Goal: Information Seeking & Learning: Learn about a topic

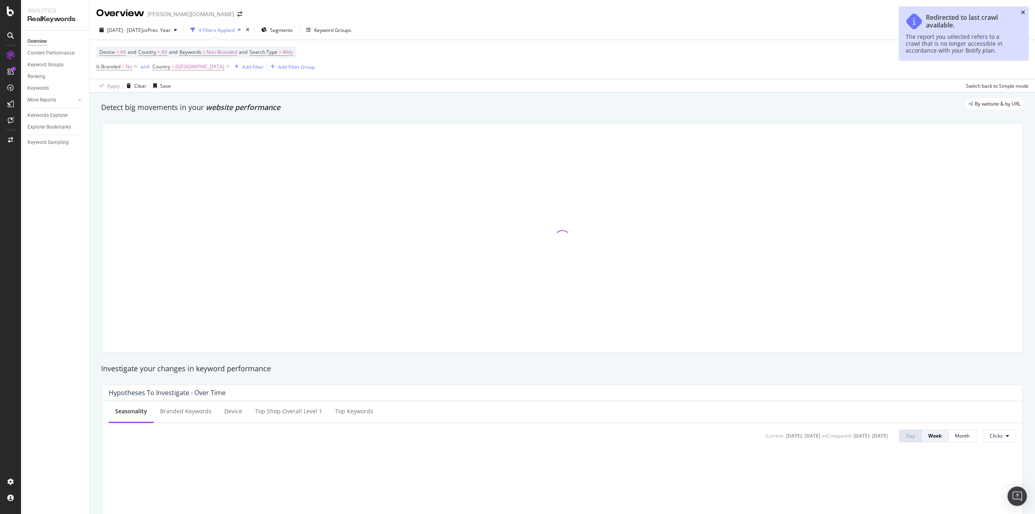
click at [1022, 12] on icon "close toast" at bounding box center [1023, 13] width 4 height 6
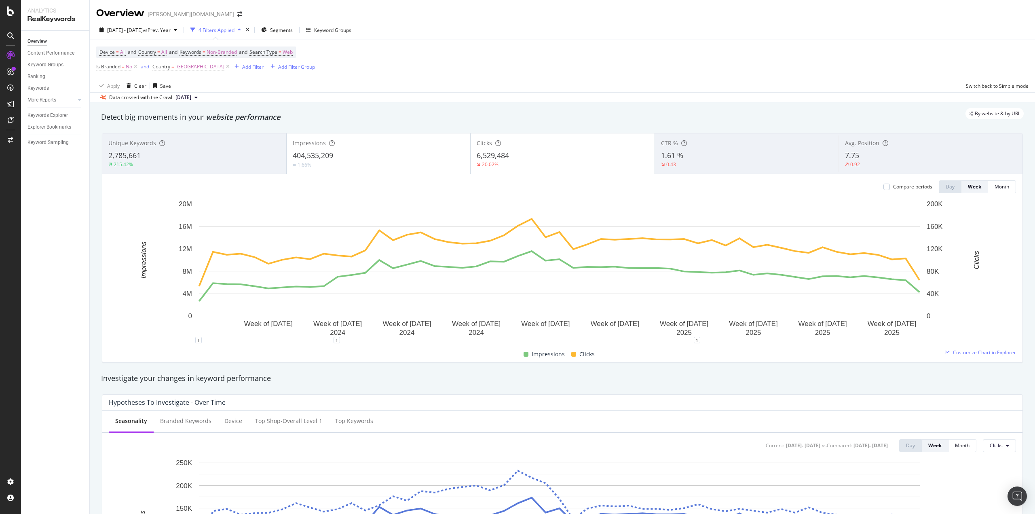
click at [365, 159] on div "404,535,209" at bounding box center [379, 155] width 172 height 11
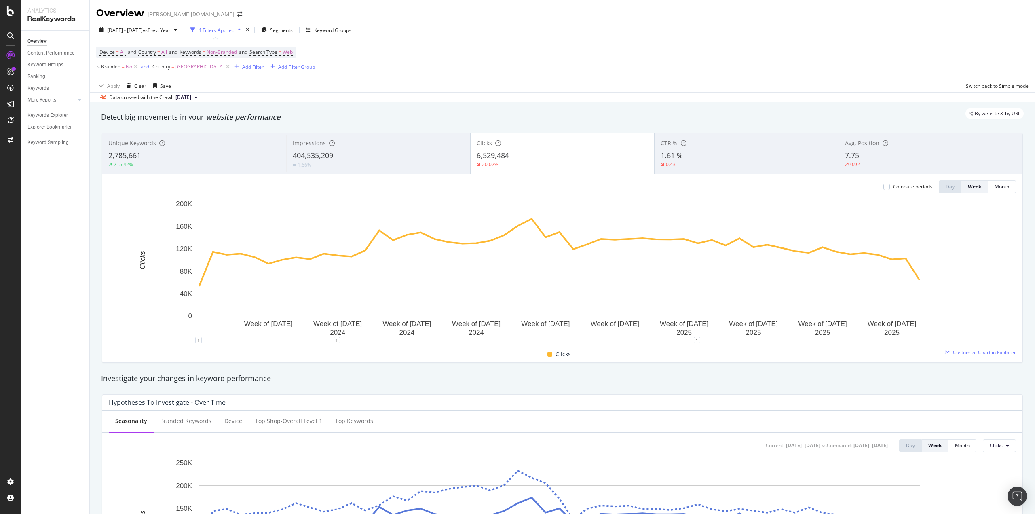
click at [366, 154] on div "404,535,209" at bounding box center [378, 155] width 171 height 11
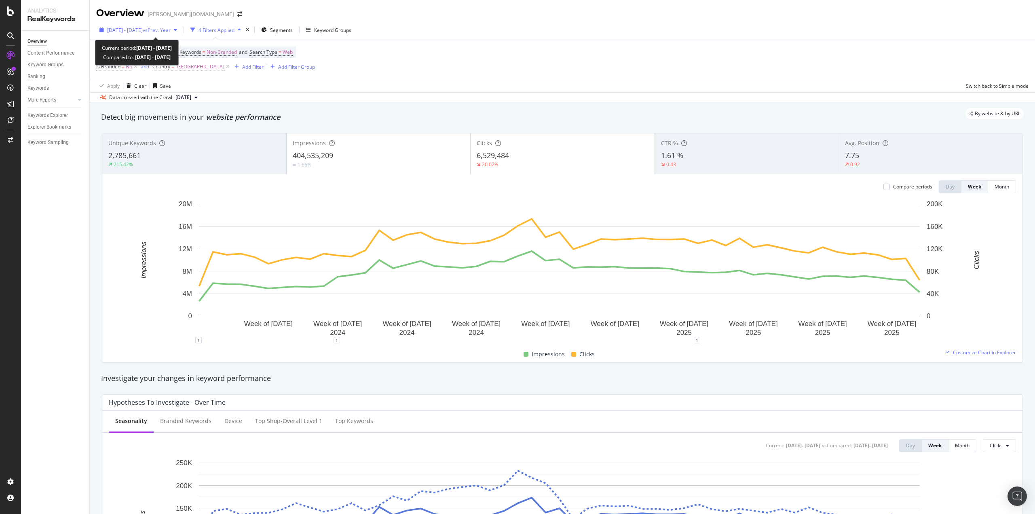
click at [137, 30] on span "[DATE] - [DATE]" at bounding box center [125, 30] width 36 height 7
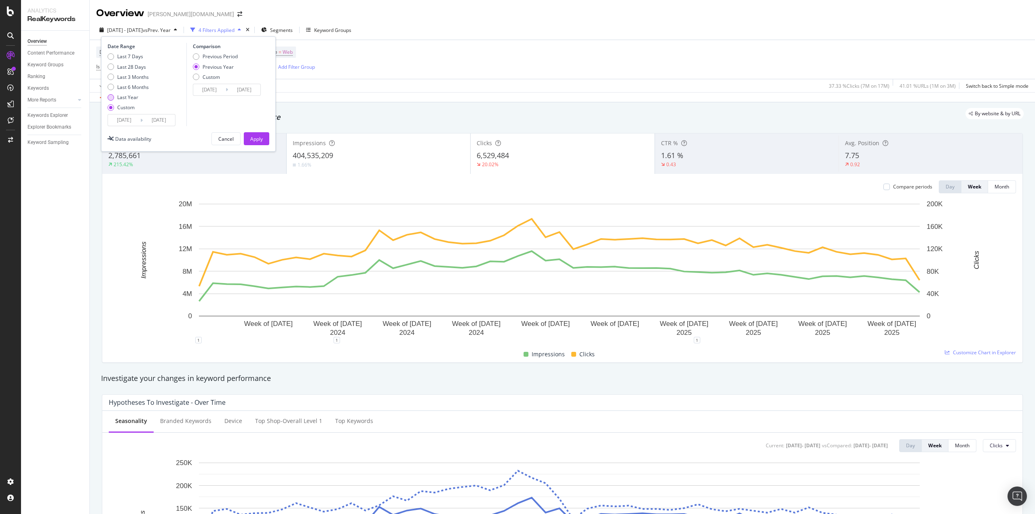
click at [112, 96] on div "Last Year" at bounding box center [111, 97] width 6 height 6
type input "[DATE]"
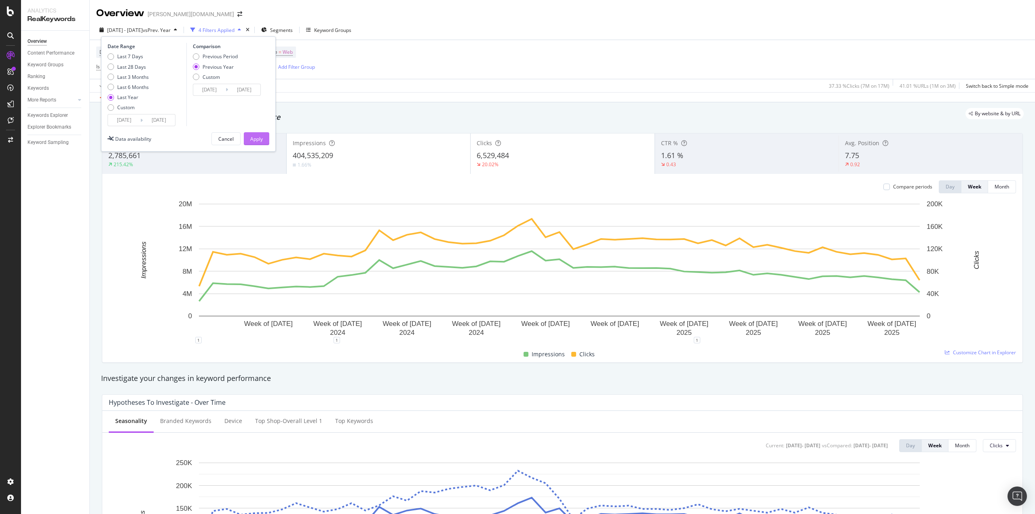
click at [263, 138] on button "Apply" at bounding box center [256, 138] width 25 height 13
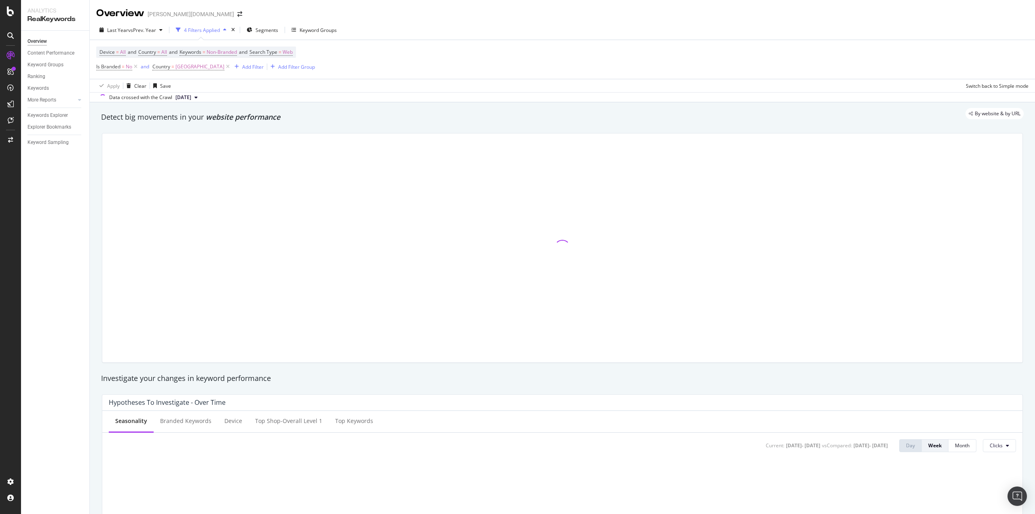
click at [320, 117] on div "By website & by URL" at bounding box center [558, 113] width 931 height 11
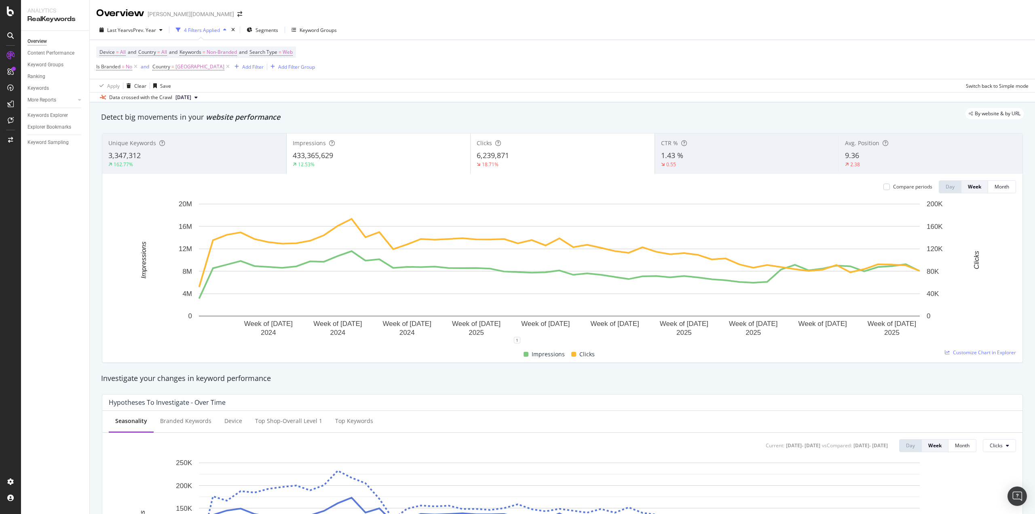
click at [858, 165] on div "2.38" at bounding box center [855, 164] width 20 height 7
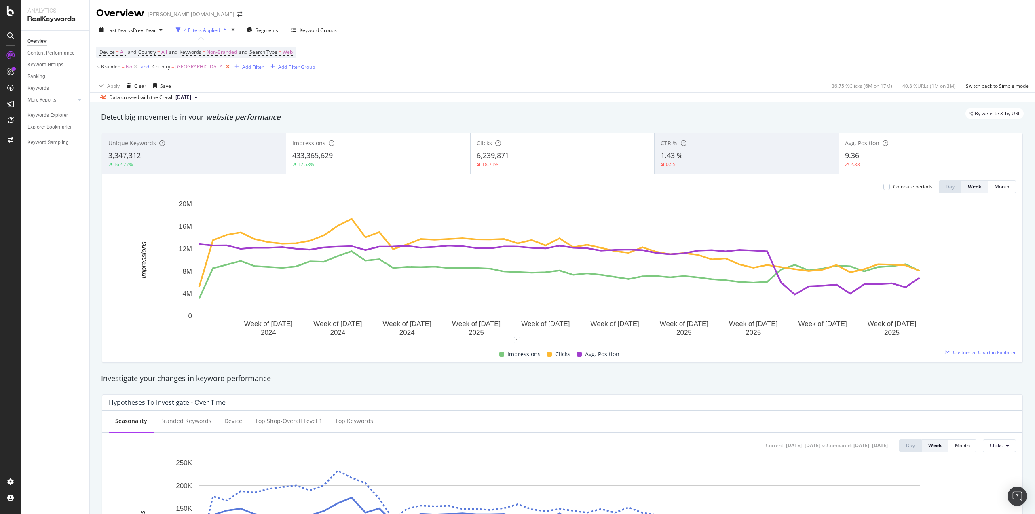
click at [224, 67] on icon at bounding box center [227, 67] width 7 height 8
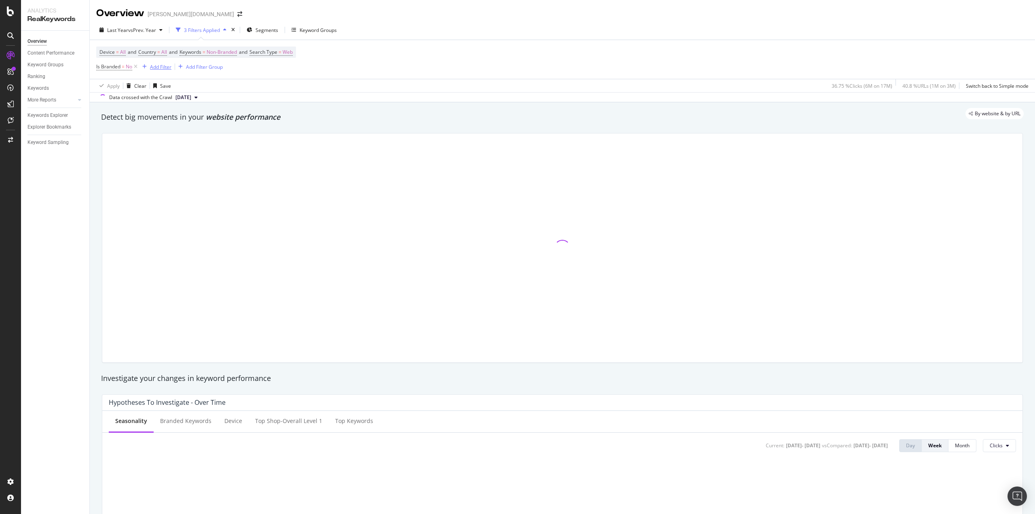
click at [162, 65] on div "Add Filter" at bounding box center [160, 66] width 21 height 7
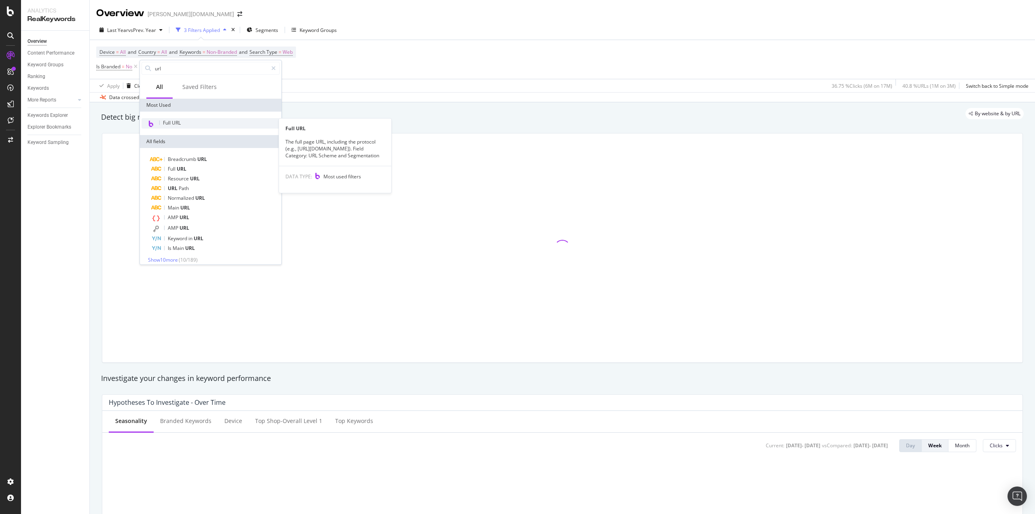
type input "url"
click at [184, 121] on div "Full URL" at bounding box center [211, 123] width 138 height 11
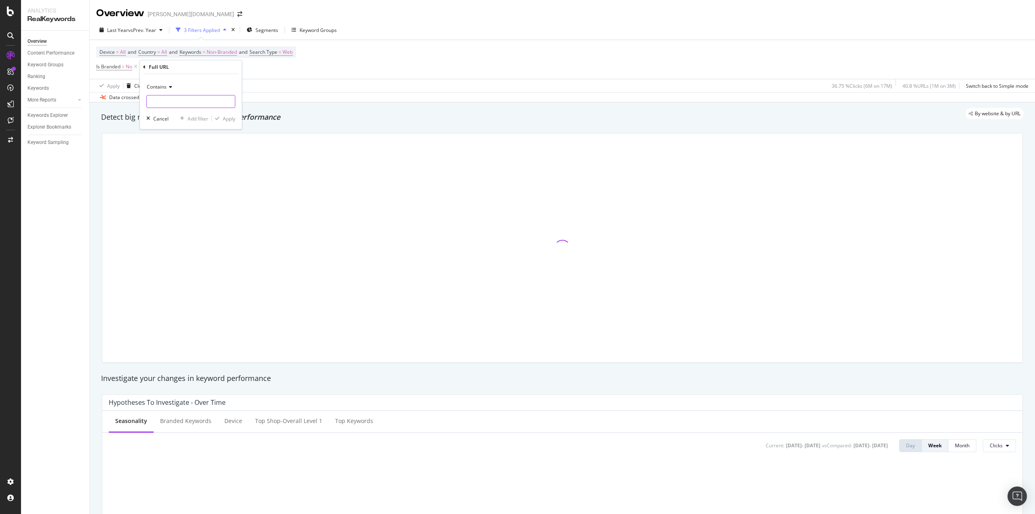
click at [166, 103] on input "text" at bounding box center [191, 101] width 88 height 13
type input "/de/"
click at [227, 118] on div "Apply" at bounding box center [229, 118] width 13 height 7
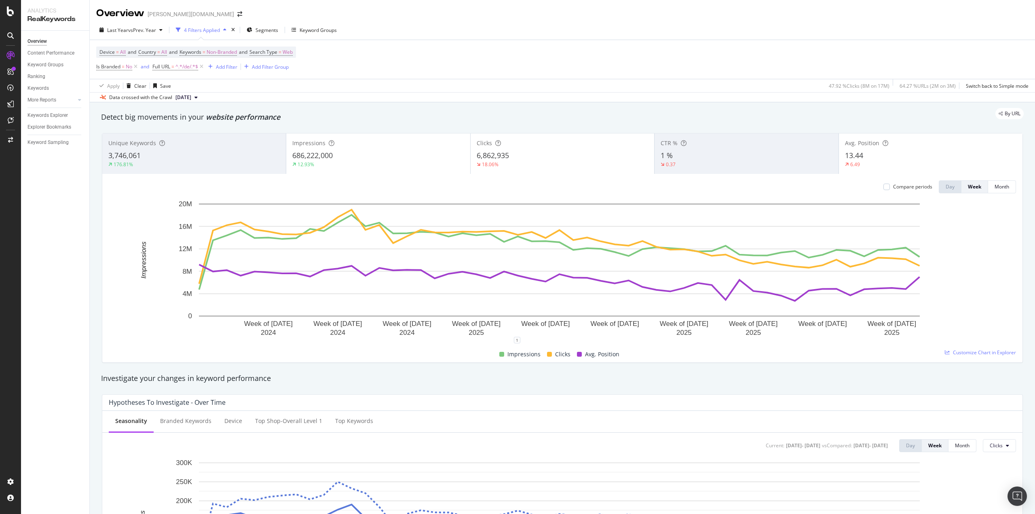
click at [215, 153] on div "3,746,061" at bounding box center [193, 155] width 171 height 11
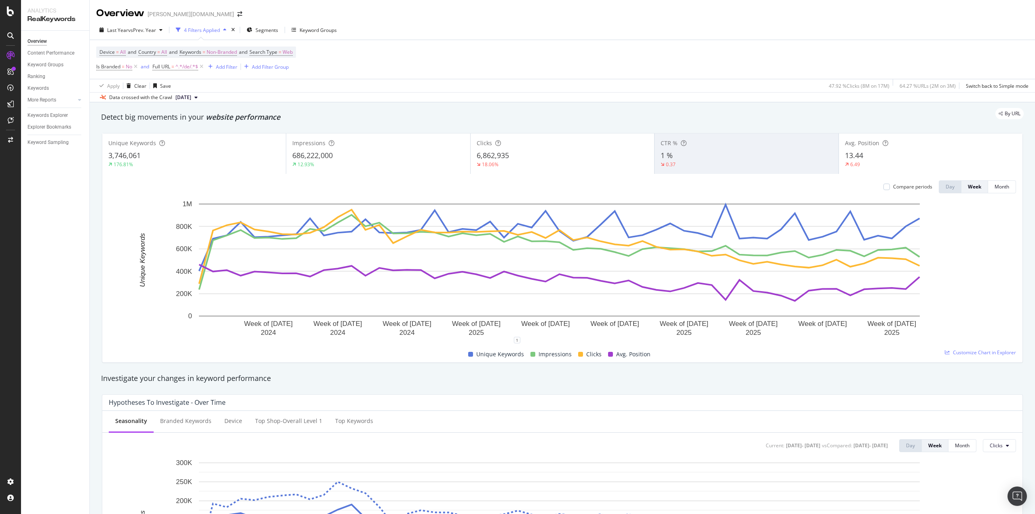
click at [207, 156] on div "3,746,061" at bounding box center [193, 155] width 171 height 11
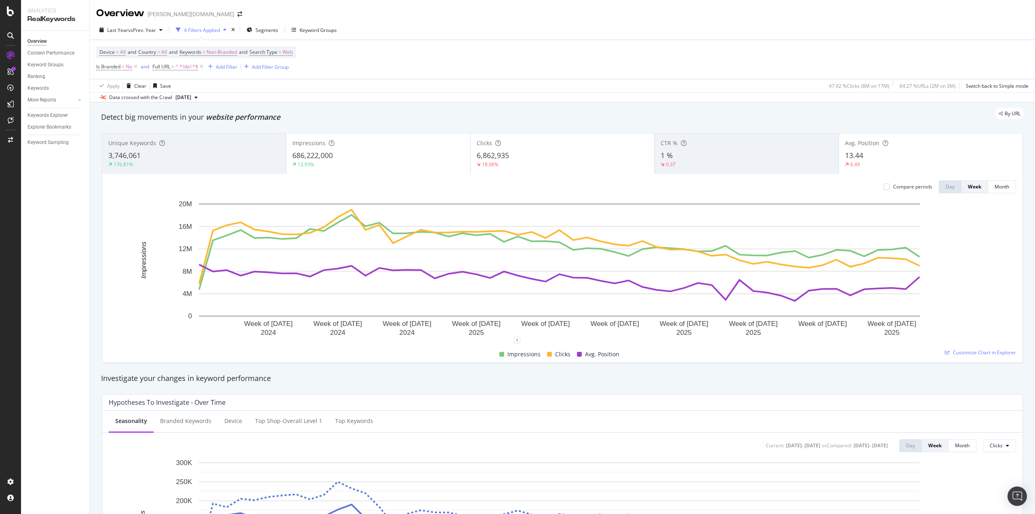
click at [712, 158] on div "1 %" at bounding box center [746, 155] width 171 height 11
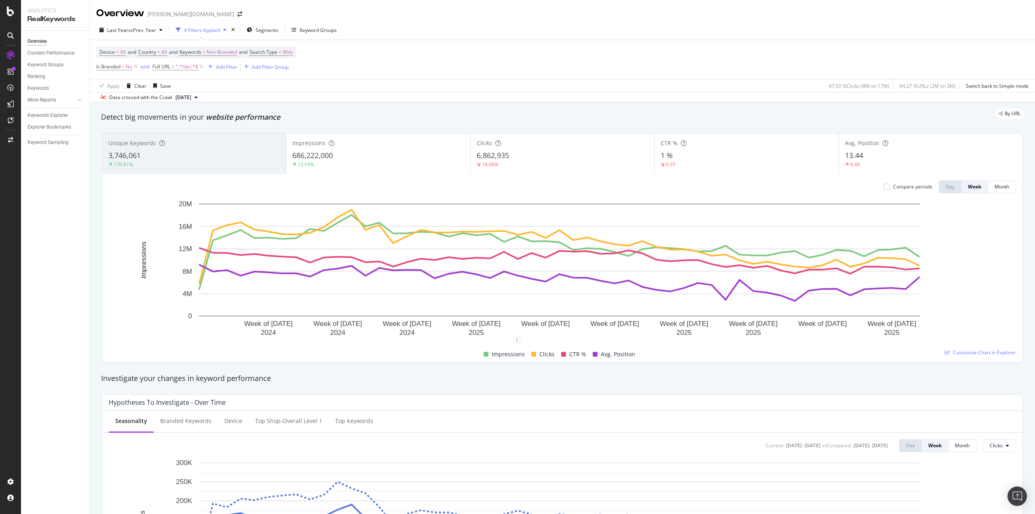
click at [712, 158] on div "1 %" at bounding box center [746, 155] width 171 height 11
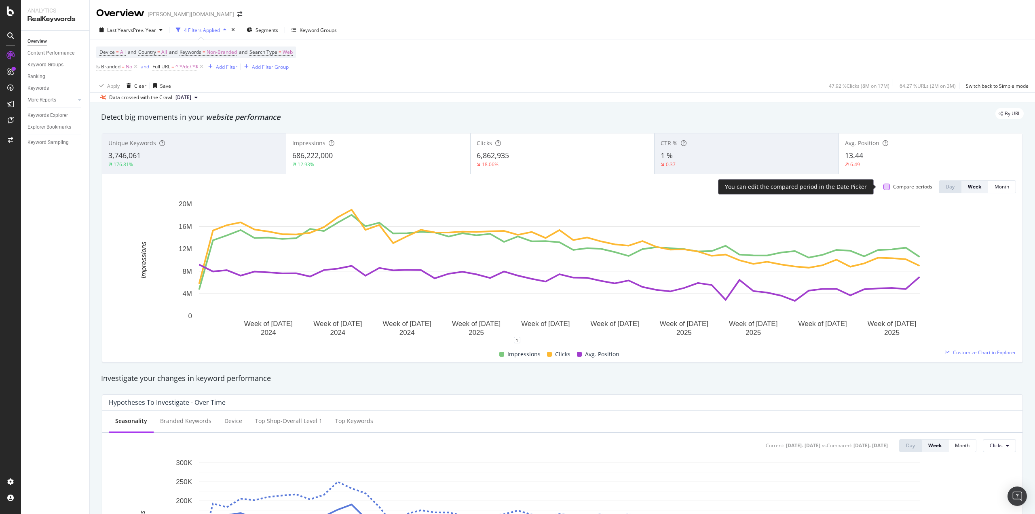
click at [883, 188] on div at bounding box center [886, 187] width 6 height 6
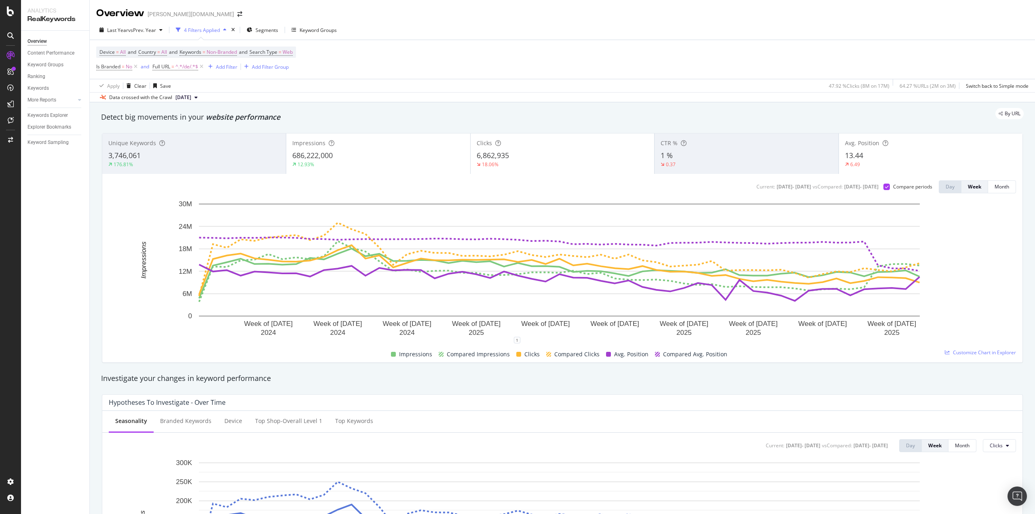
click at [502, 159] on span "6,862,935" at bounding box center [493, 155] width 32 height 10
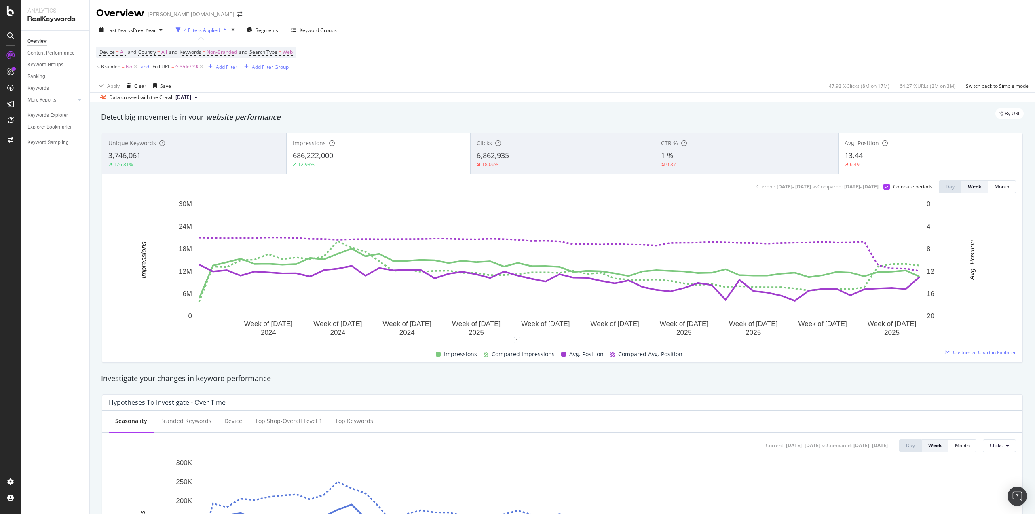
click at [383, 156] on div "686,222,000" at bounding box center [379, 155] width 172 height 11
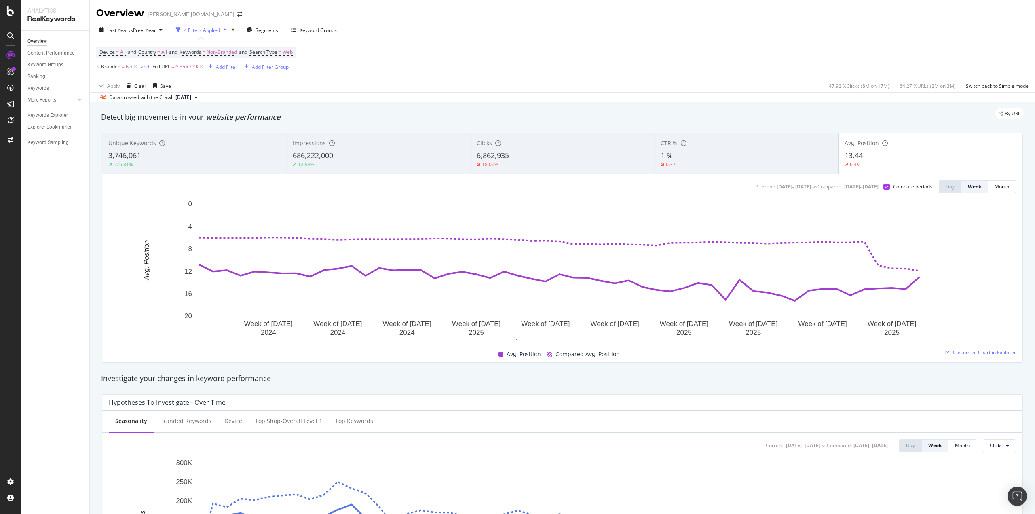
click at [521, 167] on div "18.06%" at bounding box center [562, 164] width 171 height 7
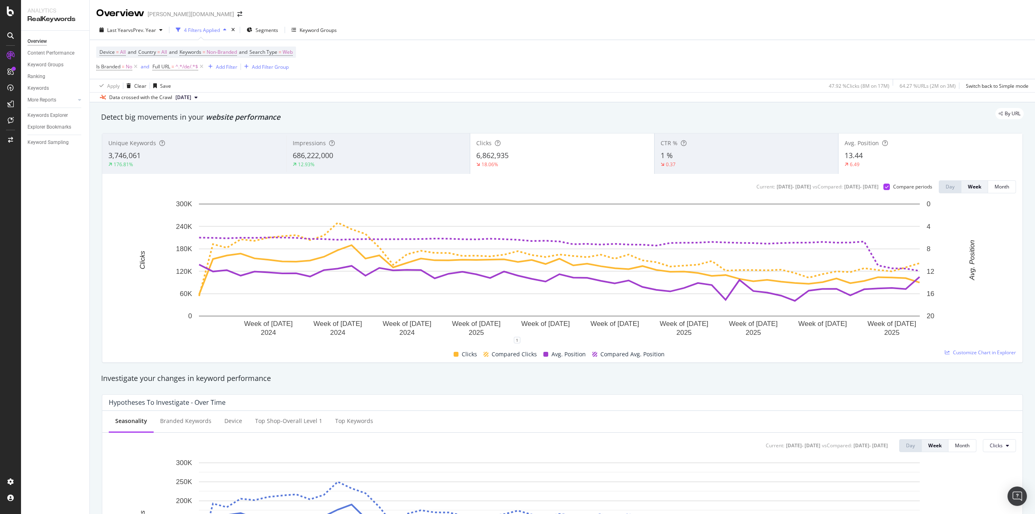
click at [873, 161] on div "13.44" at bounding box center [931, 155] width 172 height 11
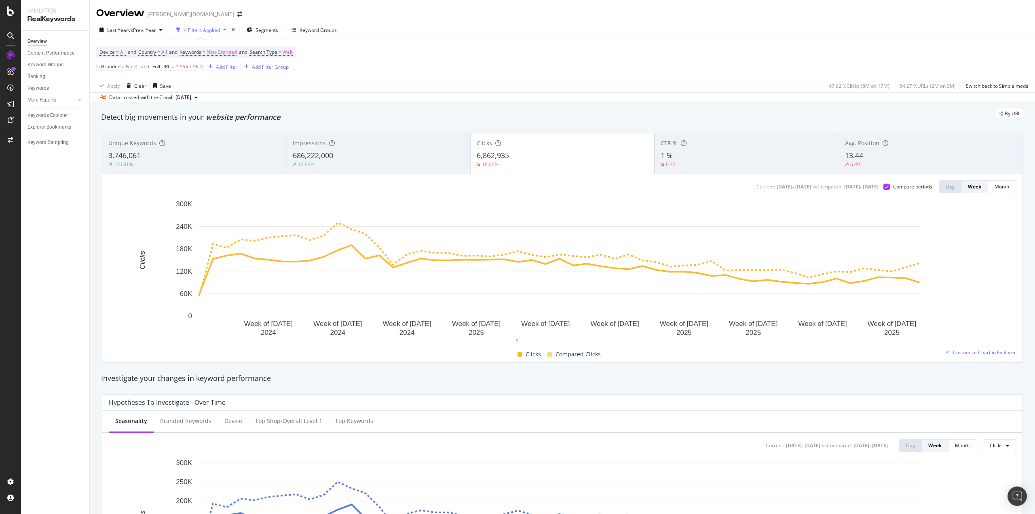
click at [356, 156] on div "686,222,000" at bounding box center [378, 155] width 171 height 11
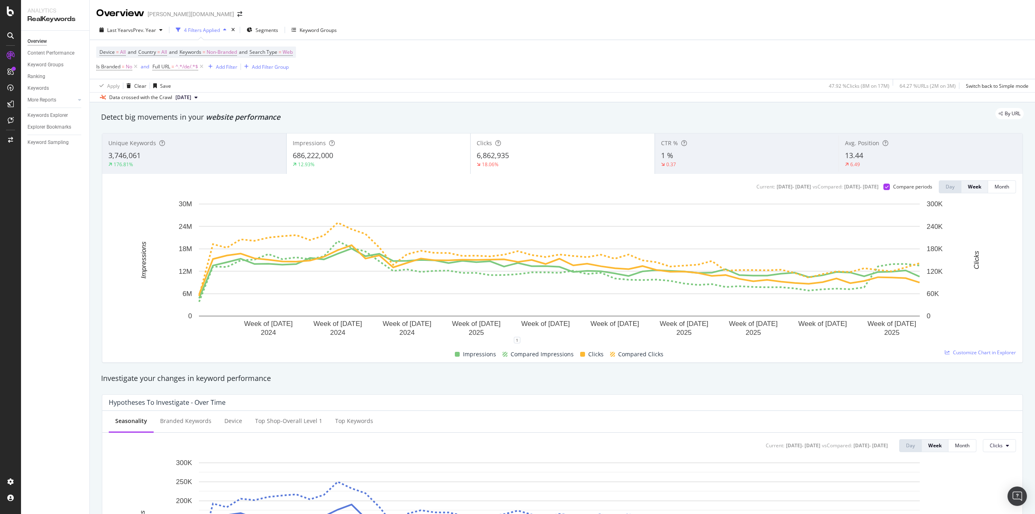
click at [508, 162] on div "18.06%" at bounding box center [563, 164] width 172 height 7
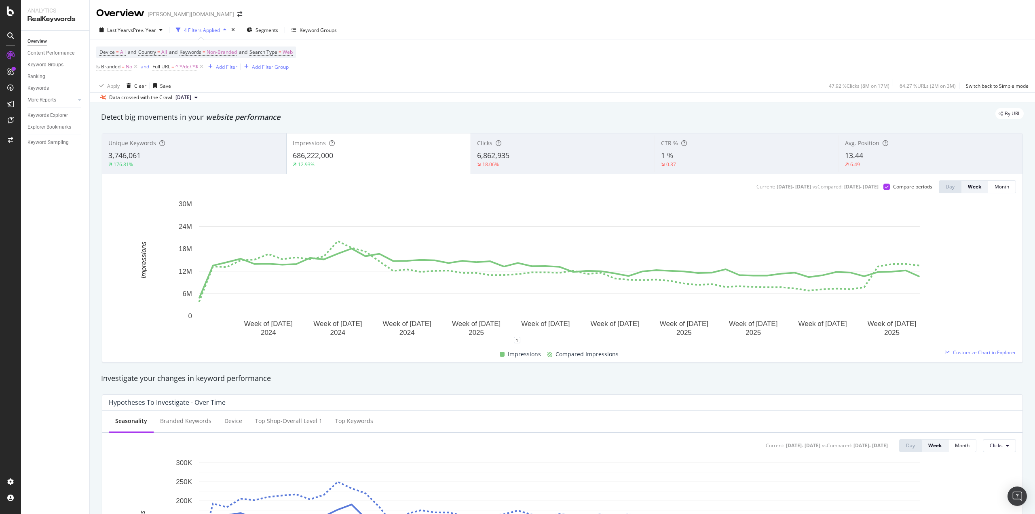
click at [876, 160] on div "13.44" at bounding box center [930, 155] width 171 height 11
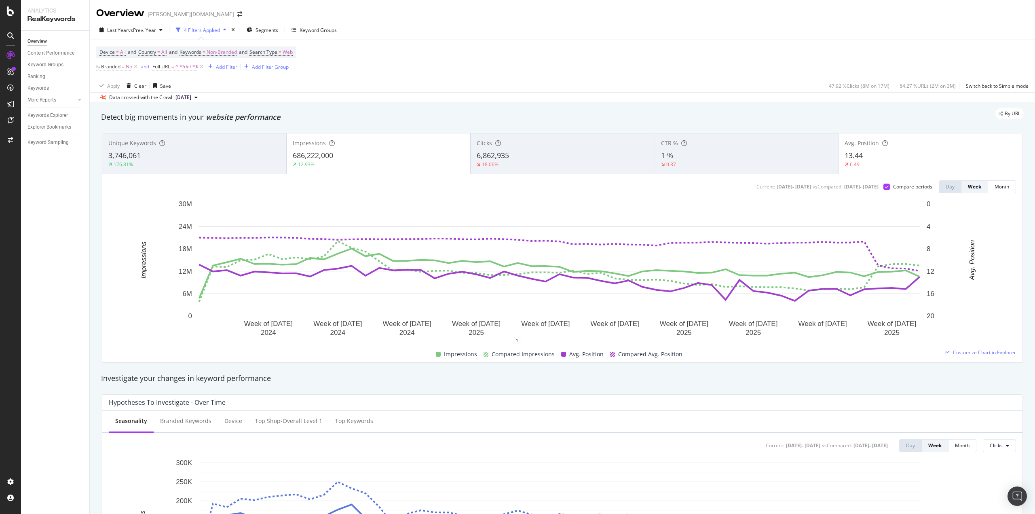
click at [406, 163] on div "12.93%" at bounding box center [379, 164] width 172 height 7
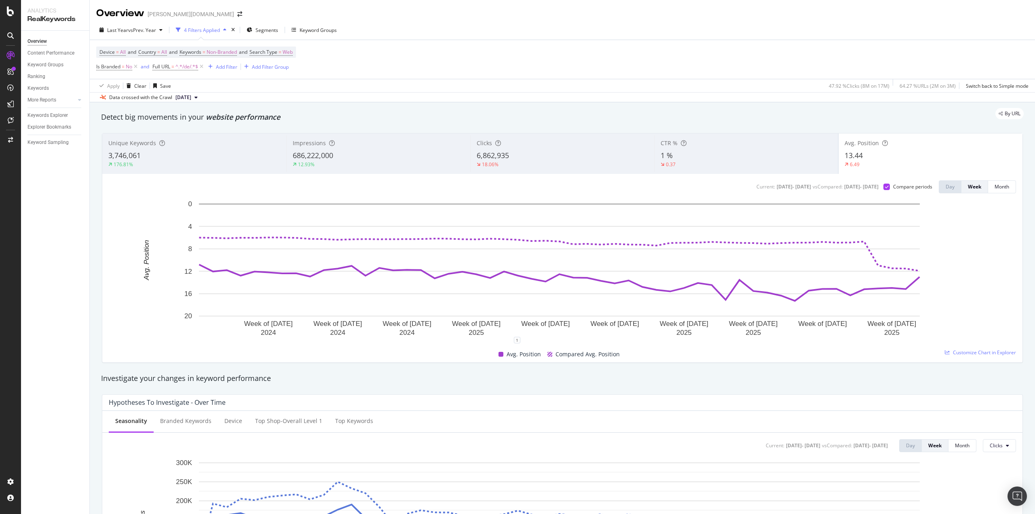
click at [541, 162] on div "18.06%" at bounding box center [562, 164] width 171 height 7
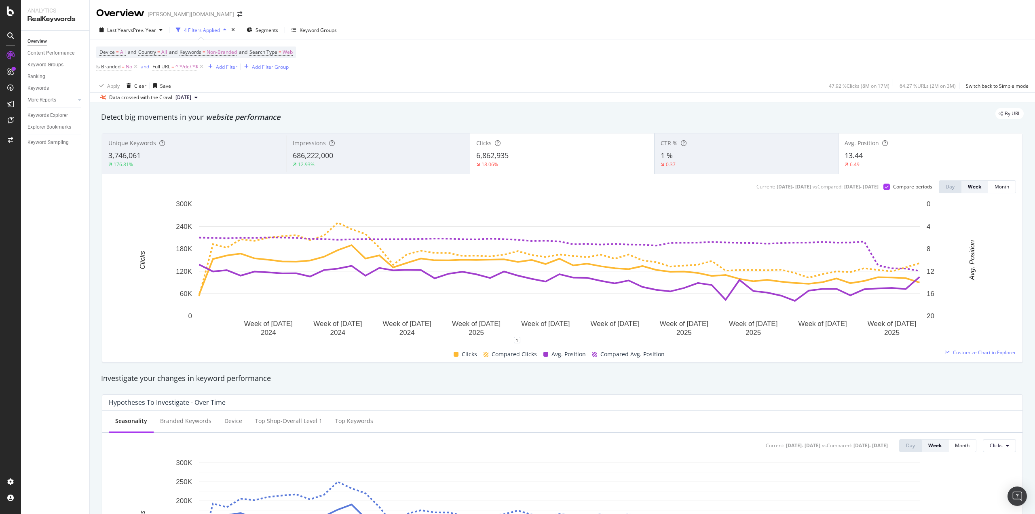
click at [866, 161] on div "6.49" at bounding box center [931, 164] width 172 height 7
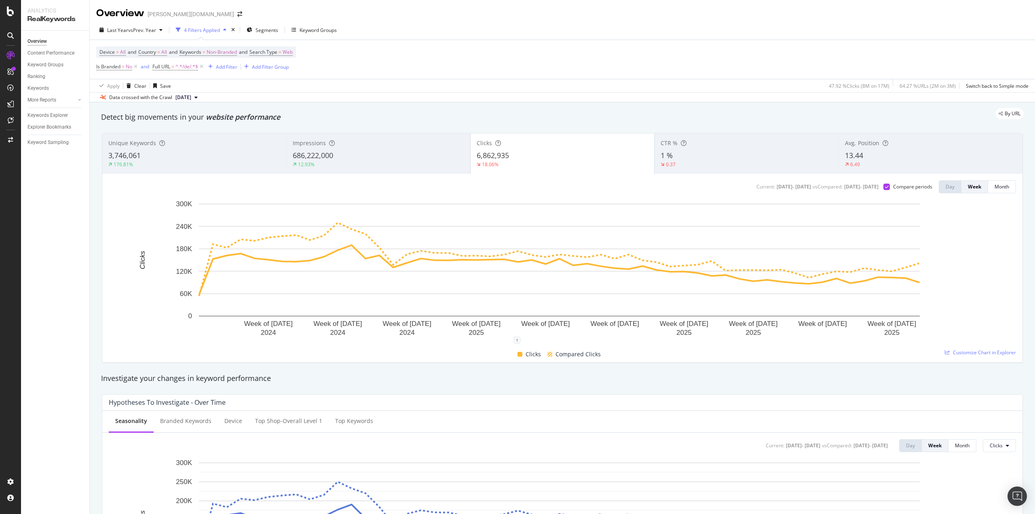
click at [866, 161] on div "6.49" at bounding box center [930, 164] width 171 height 7
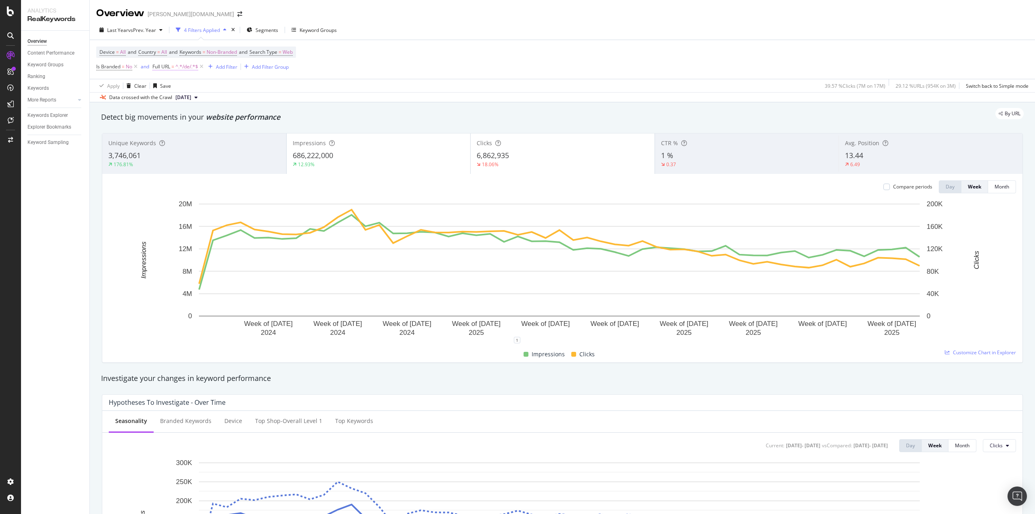
click at [186, 66] on span "^.*/de/.*$" at bounding box center [186, 66] width 23 height 11
click at [170, 100] on input "/de/" at bounding box center [198, 100] width 76 height 13
click at [168, 100] on input "/de/" at bounding box center [198, 100] width 76 height 13
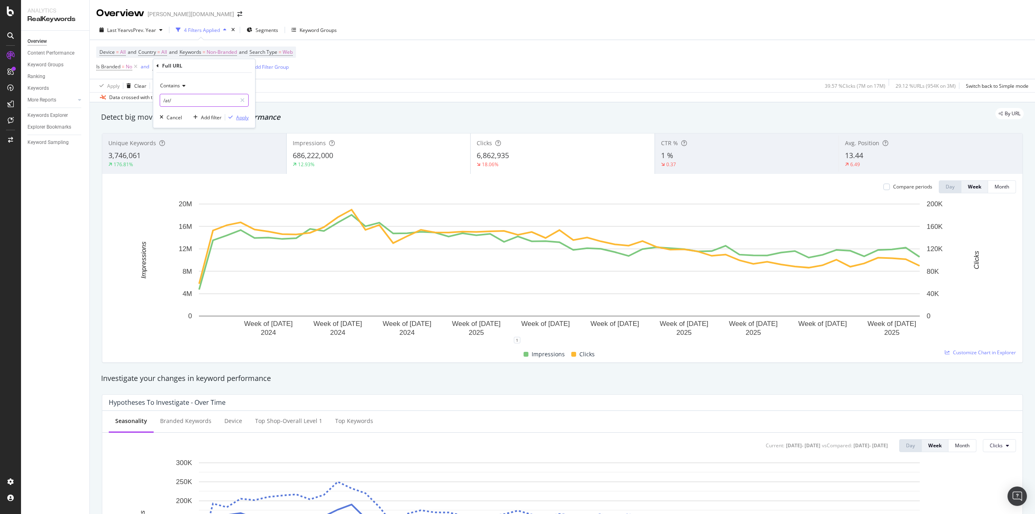
type input "/at/"
click at [246, 118] on div "Apply" at bounding box center [242, 117] width 13 height 7
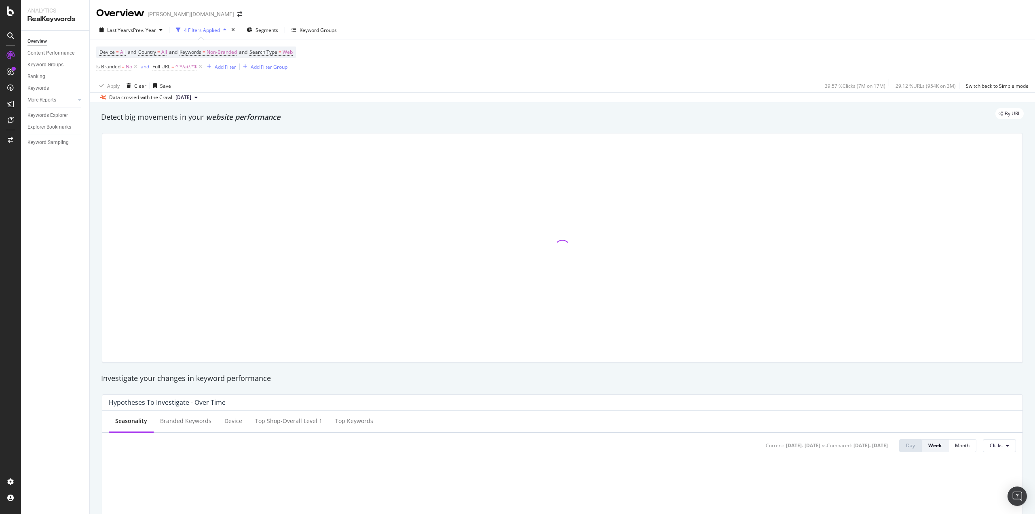
click at [381, 123] on div "Detect big movements in your website performance" at bounding box center [562, 117] width 931 height 19
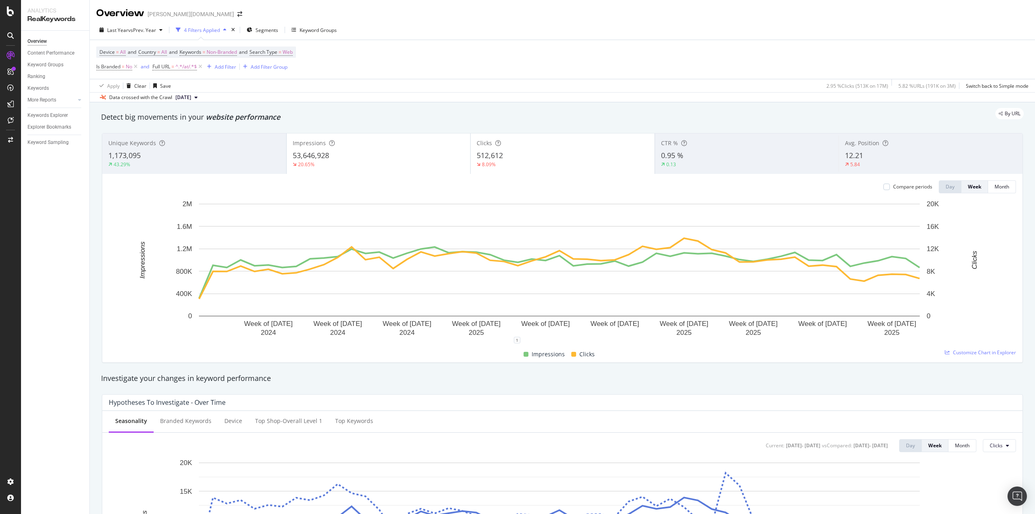
click at [866, 155] on div "12.21" at bounding box center [930, 155] width 171 height 11
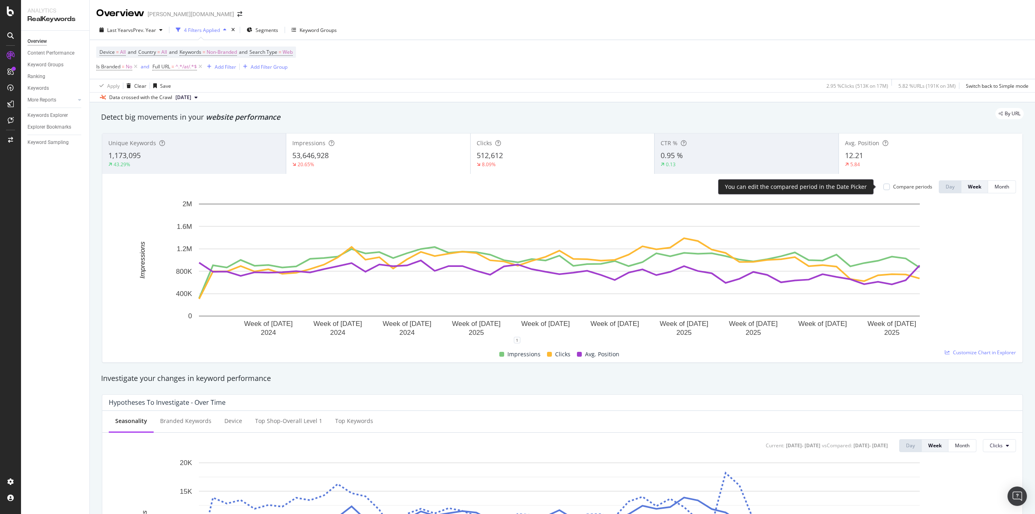
click at [893, 187] on div "Compare periods" at bounding box center [912, 186] width 39 height 7
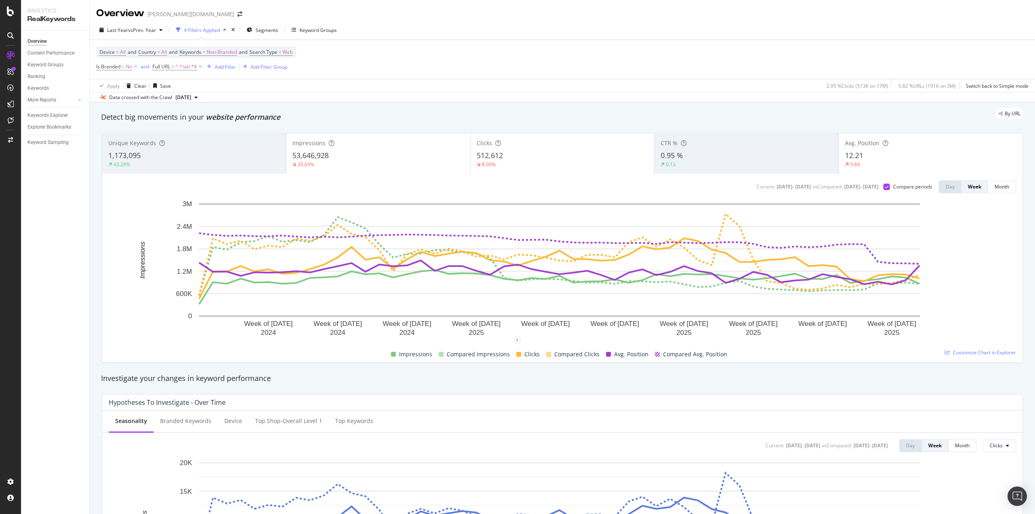
click at [366, 158] on div "53,646,928" at bounding box center [377, 155] width 171 height 11
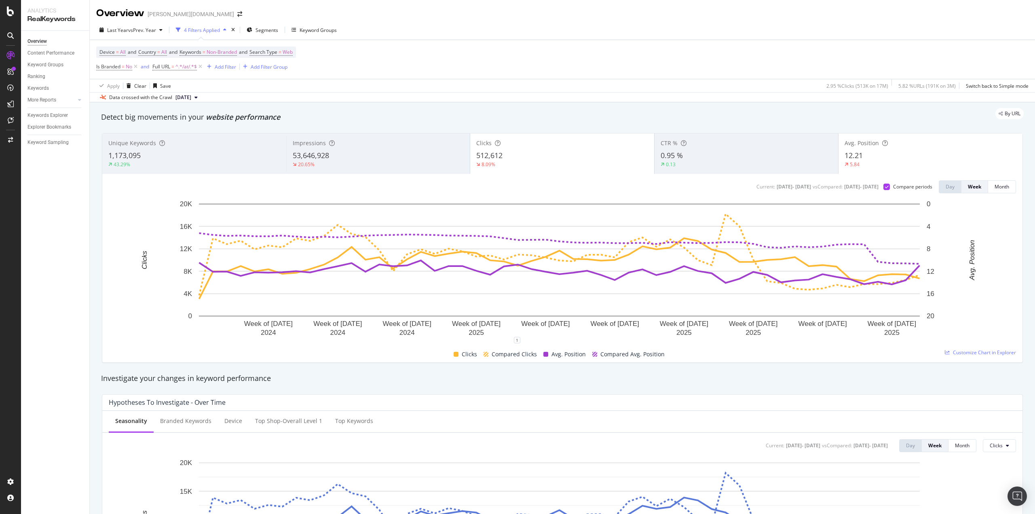
click at [860, 158] on div "12.21" at bounding box center [931, 155] width 172 height 11
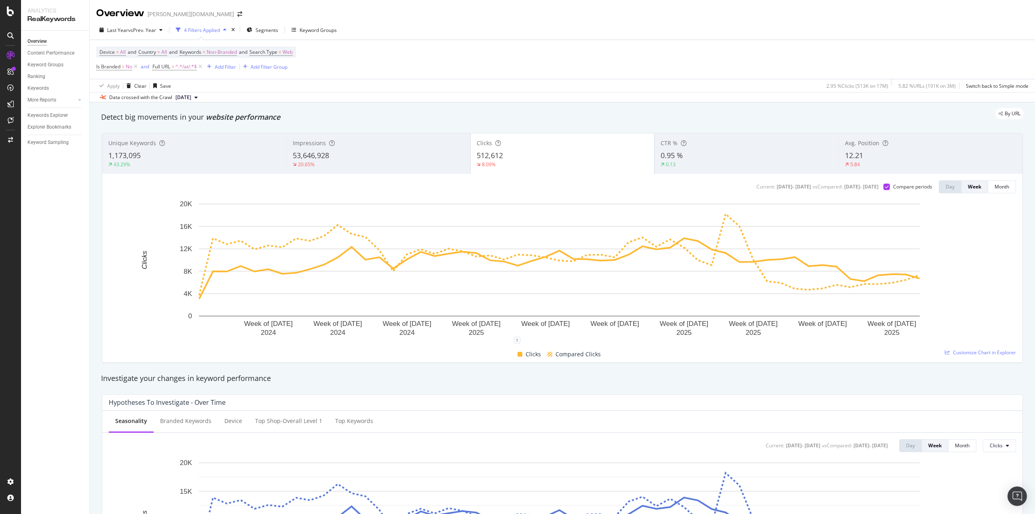
click at [864, 154] on div "12.21" at bounding box center [930, 155] width 171 height 11
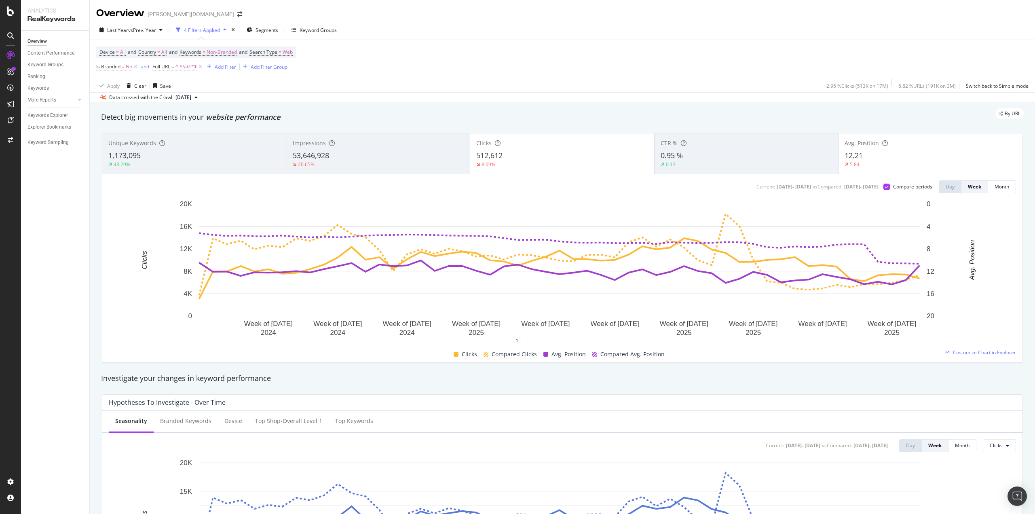
click at [565, 164] on div "8.09%" at bounding box center [562, 164] width 172 height 7
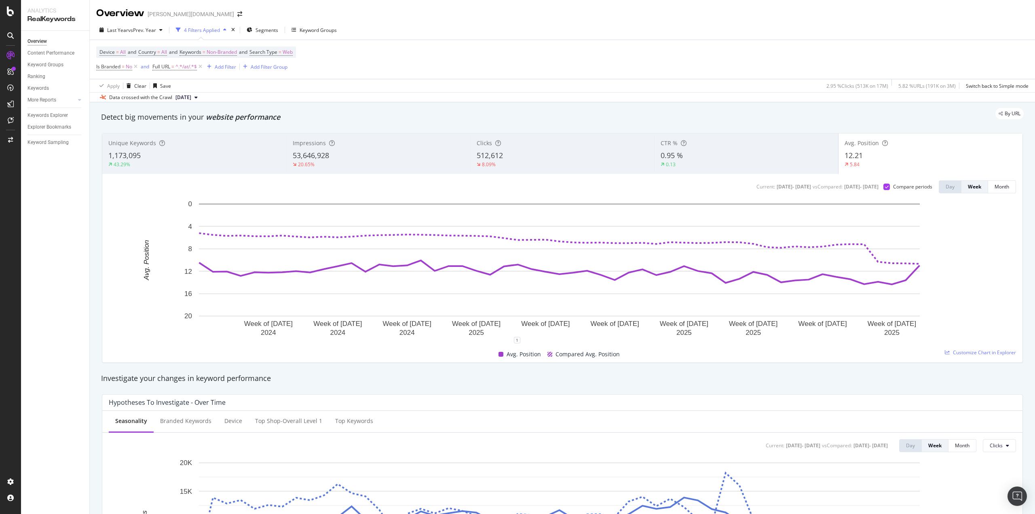
click at [358, 161] on div "20.65%" at bounding box center [378, 164] width 171 height 7
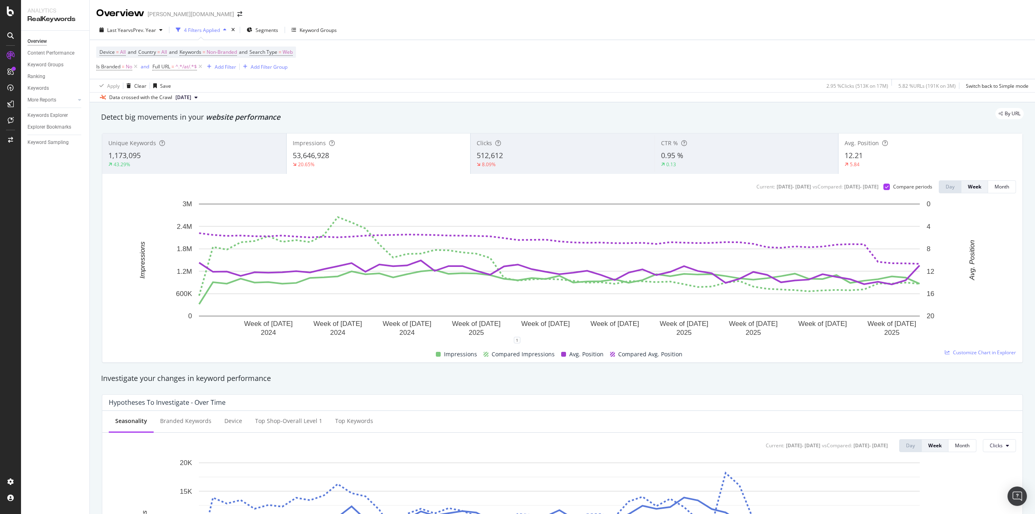
click at [358, 161] on div "20.65%" at bounding box center [379, 164] width 172 height 7
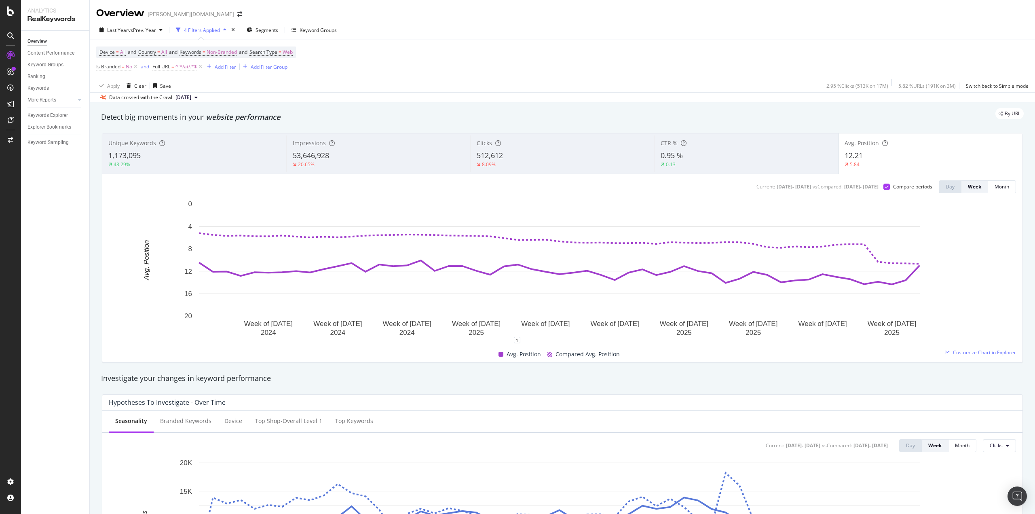
click at [516, 156] on div "512,612" at bounding box center [562, 155] width 171 height 11
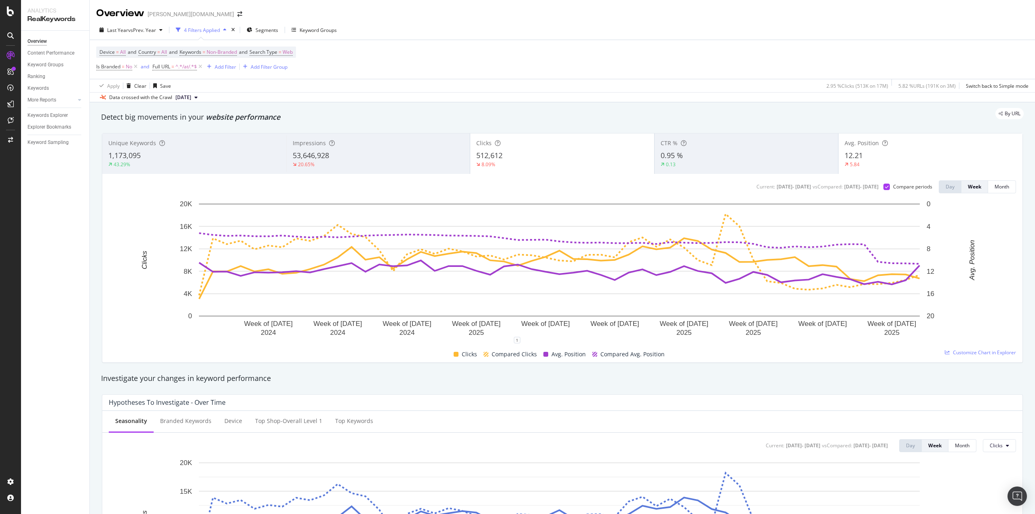
click at [516, 156] on div "512,612" at bounding box center [562, 155] width 172 height 11
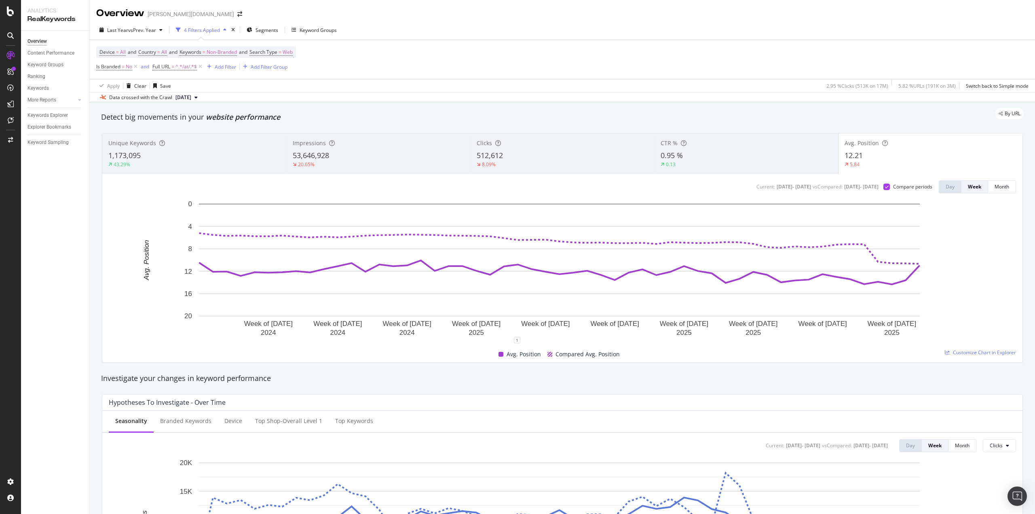
click at [687, 158] on div "0.95 %" at bounding box center [746, 155] width 171 height 11
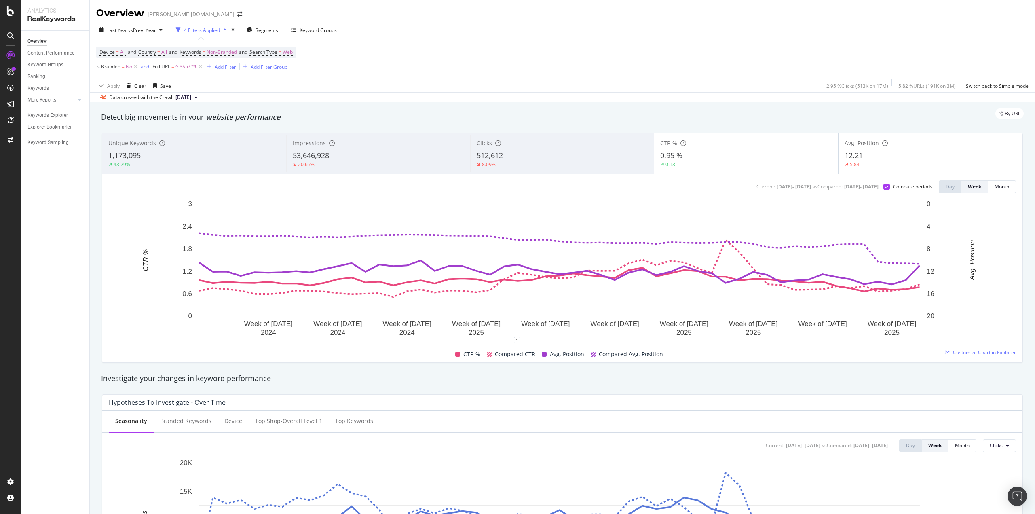
click at [687, 158] on div "0.95 %" at bounding box center [746, 155] width 172 height 11
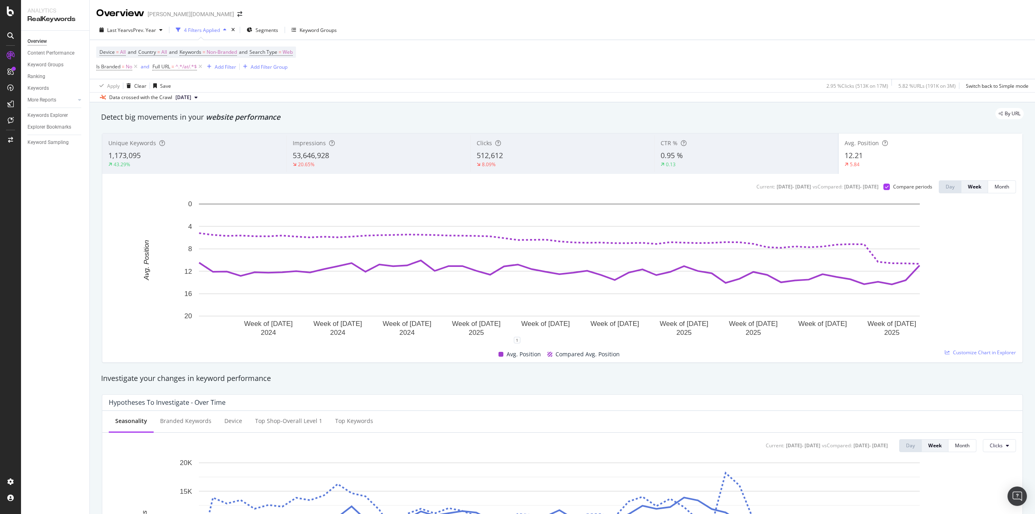
click at [687, 158] on div "0.95 %" at bounding box center [746, 155] width 171 height 11
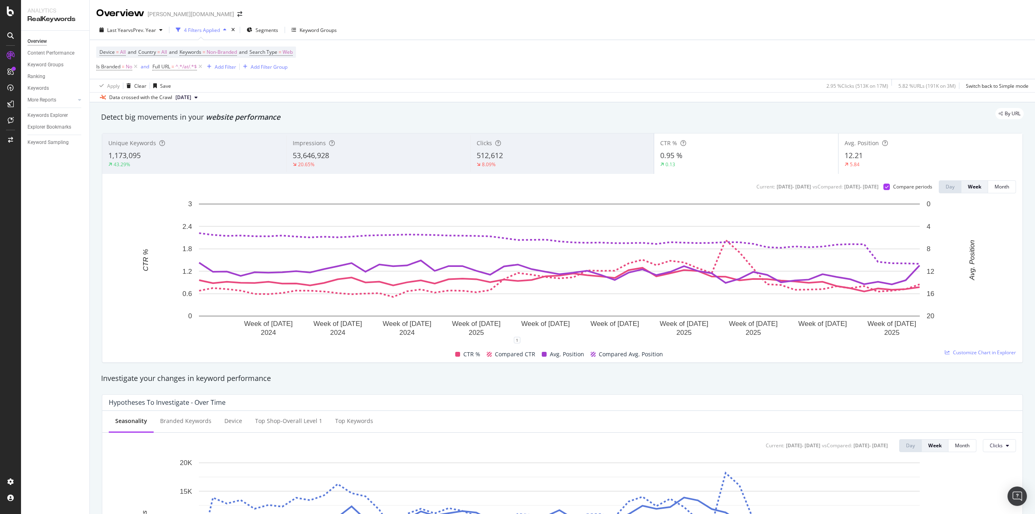
click at [557, 160] on div "512,612" at bounding box center [562, 155] width 171 height 11
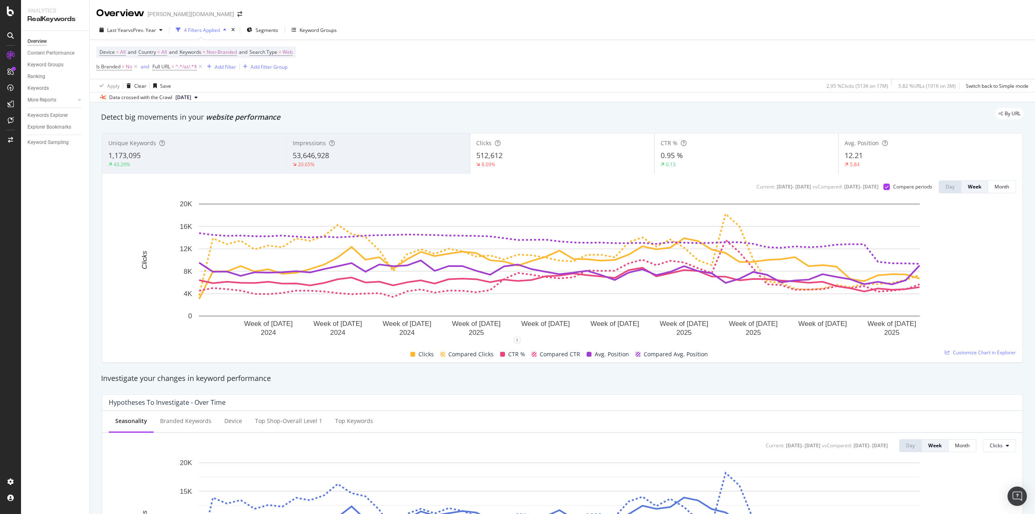
drag, startPoint x: 557, startPoint y: 160, endPoint x: 558, endPoint y: 106, distance: 54.2
click at [560, 159] on div "512,612" at bounding box center [562, 155] width 172 height 11
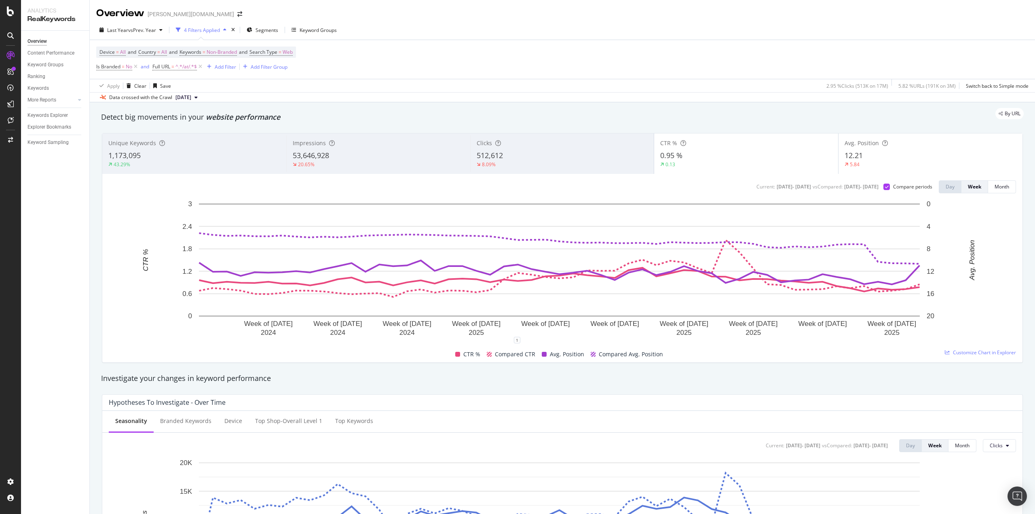
click at [798, 158] on div "0.95 %" at bounding box center [746, 155] width 172 height 11
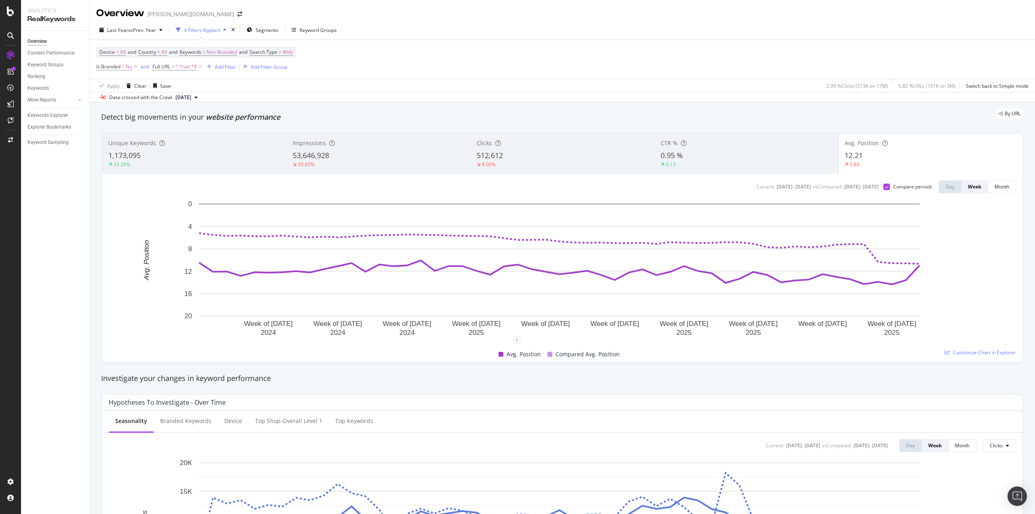
click at [363, 157] on div "53,646,928" at bounding box center [378, 155] width 171 height 11
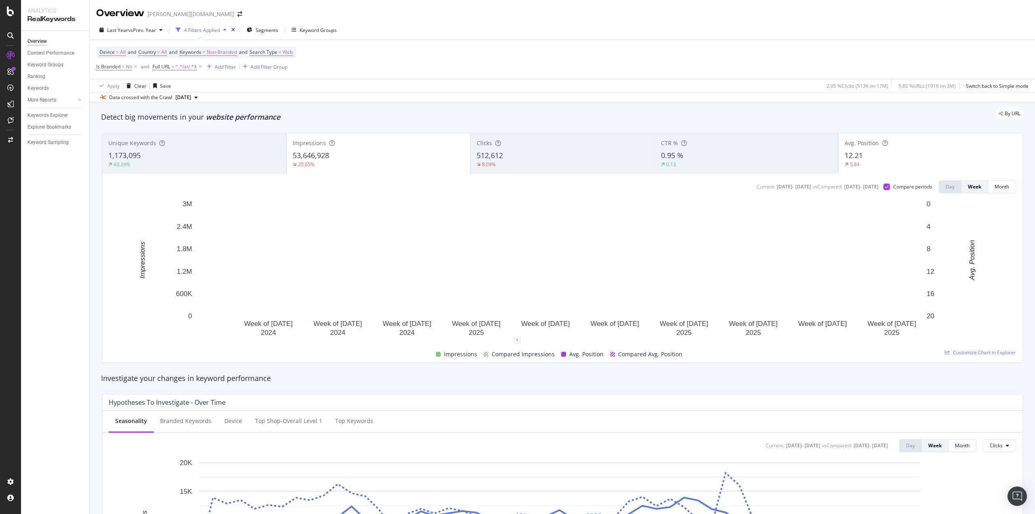
click at [363, 157] on div "53,646,928" at bounding box center [379, 155] width 172 height 11
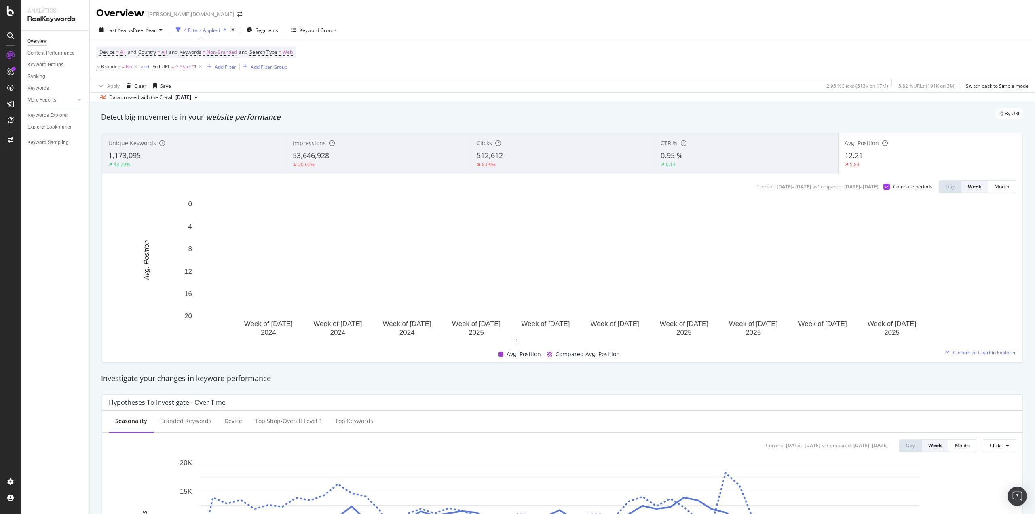
click at [507, 147] on div "Clicks" at bounding box center [562, 143] width 171 height 8
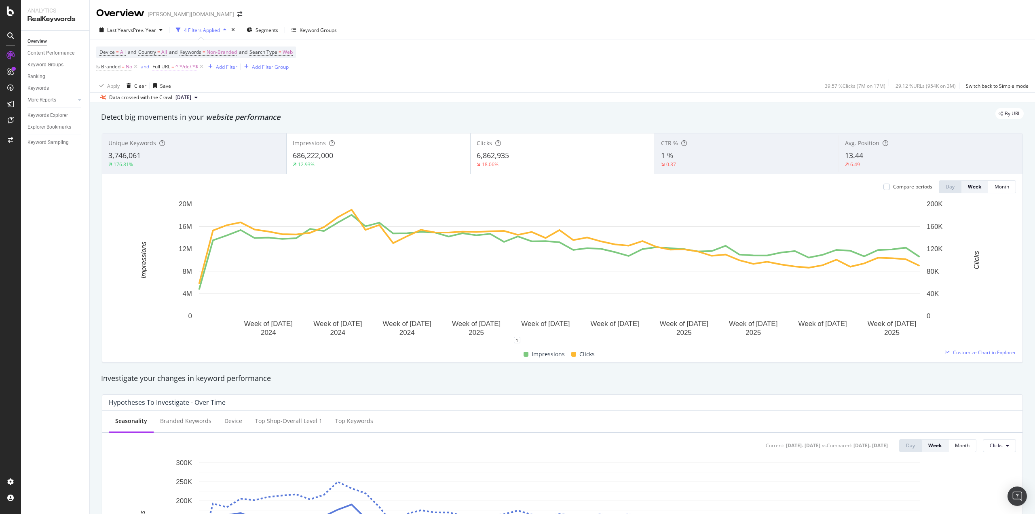
click at [180, 68] on span "^.*/de/.*$" at bounding box center [186, 66] width 23 height 11
click at [169, 99] on input "/de/" at bounding box center [198, 100] width 76 height 13
click at [168, 100] on input "/de/" at bounding box center [198, 100] width 76 height 13
click at [169, 99] on input "/de/" at bounding box center [198, 100] width 76 height 13
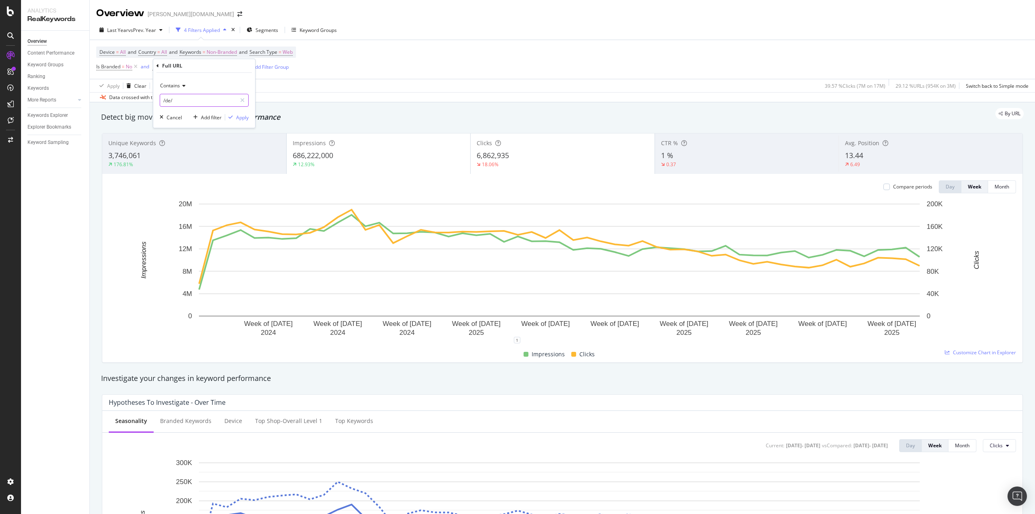
click at [167, 100] on input "/de/" at bounding box center [198, 100] width 76 height 13
type input "/ch/"
click at [239, 118] on div "Apply" at bounding box center [242, 117] width 13 height 7
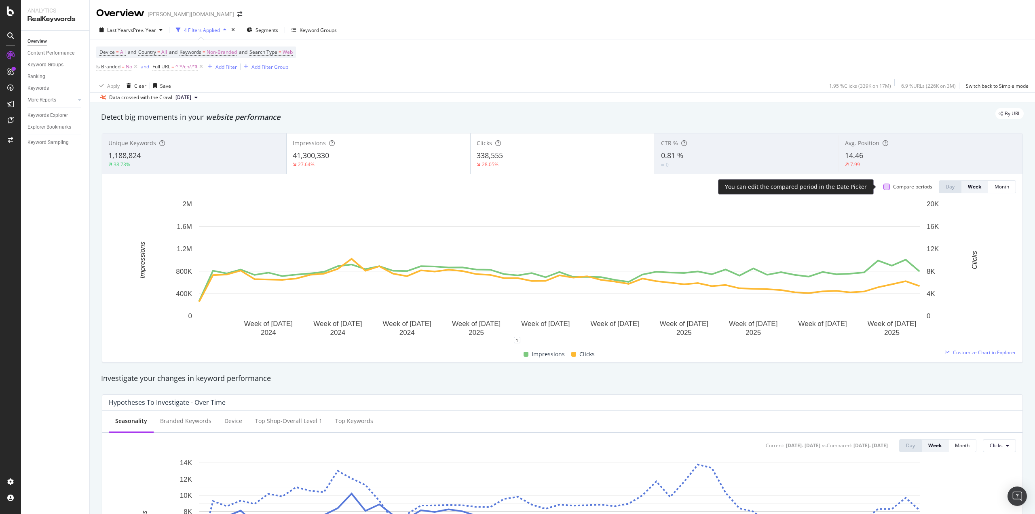
click at [883, 186] on div at bounding box center [886, 187] width 6 height 6
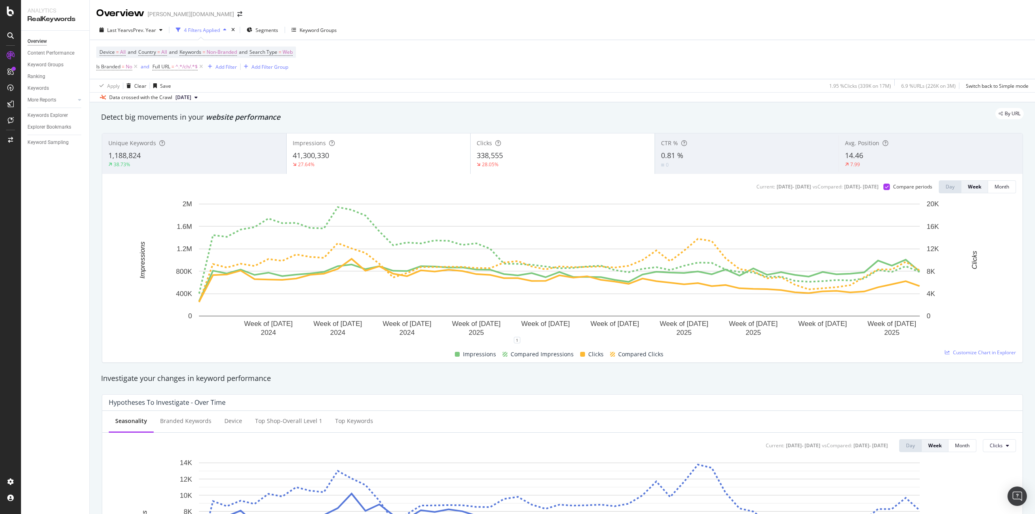
click at [408, 156] on div "41,300,330" at bounding box center [379, 155] width 172 height 11
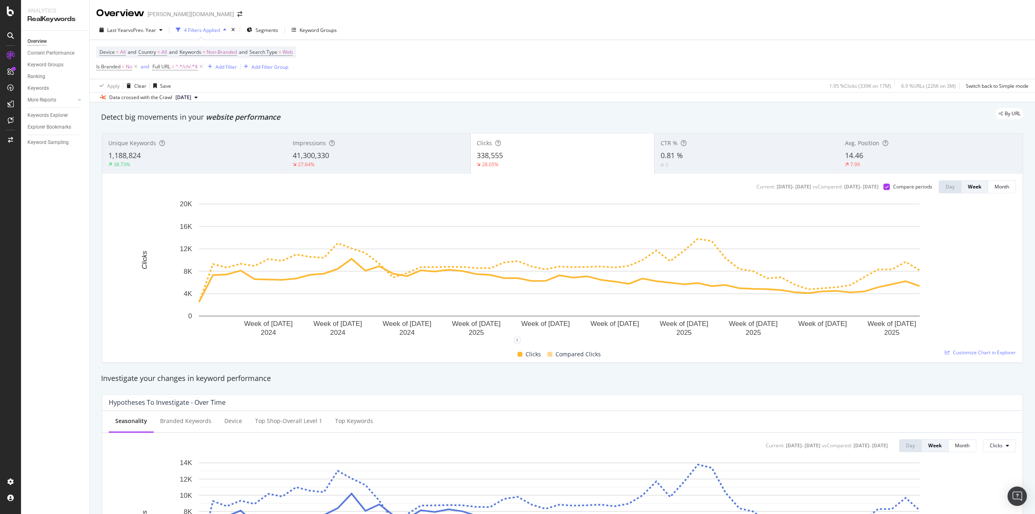
click at [868, 163] on div "7.99" at bounding box center [930, 164] width 171 height 7
